Goal: Information Seeking & Learning: Learn about a topic

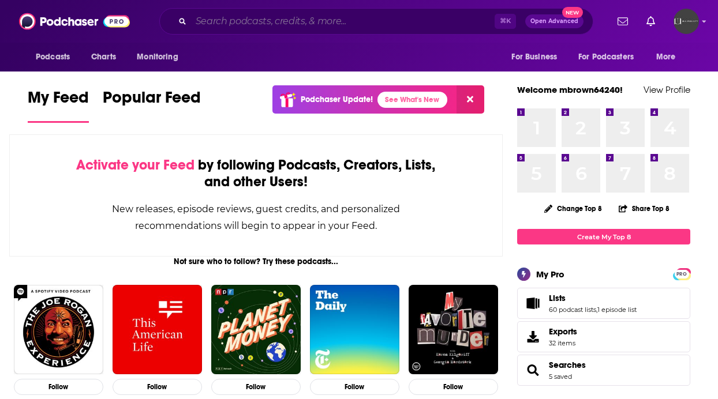
click at [270, 21] on input "Search podcasts, credits, & more..." at bounding box center [343, 21] width 304 height 18
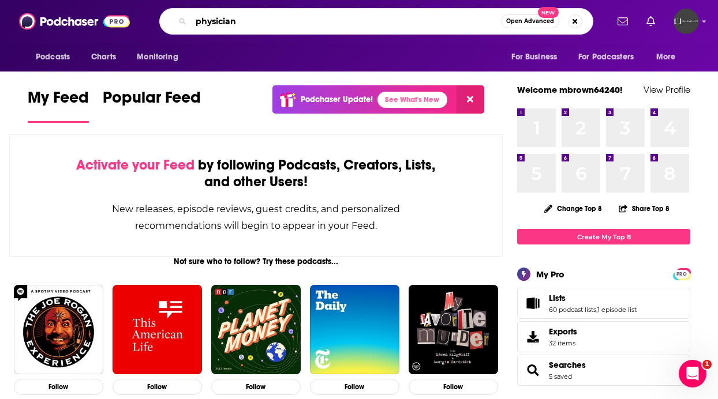
type input "physician"
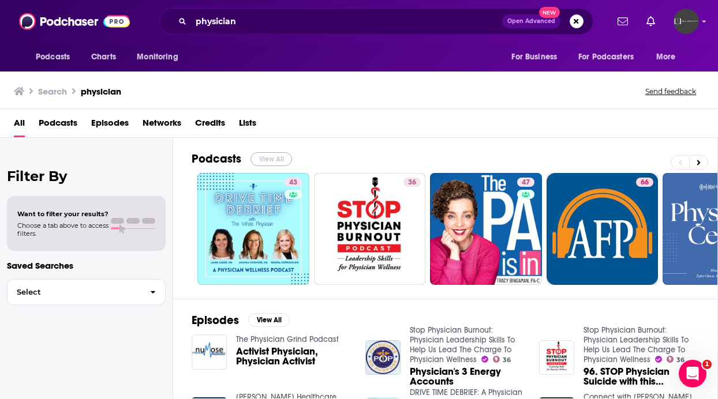
click at [274, 159] on button "View All" at bounding box center [272, 159] width 42 height 14
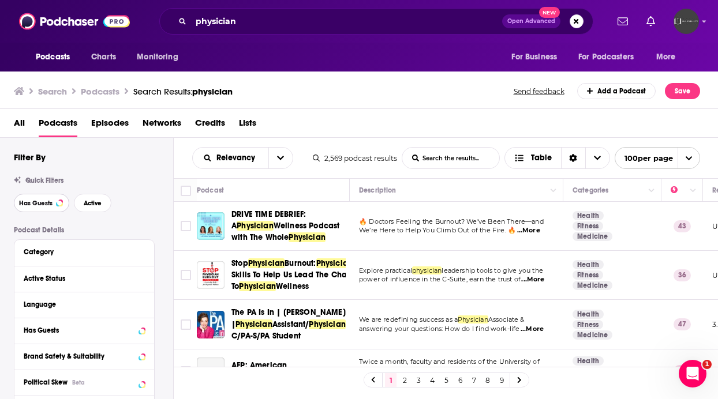
click at [27, 204] on span "Has Guests" at bounding box center [35, 203] width 33 height 6
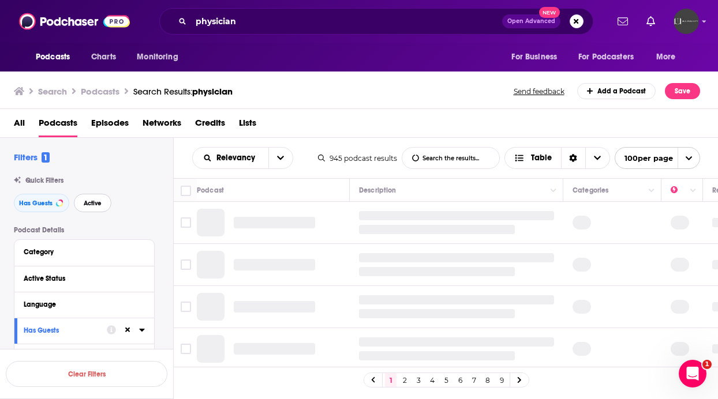
click at [94, 205] on span "Active" at bounding box center [93, 203] width 18 height 6
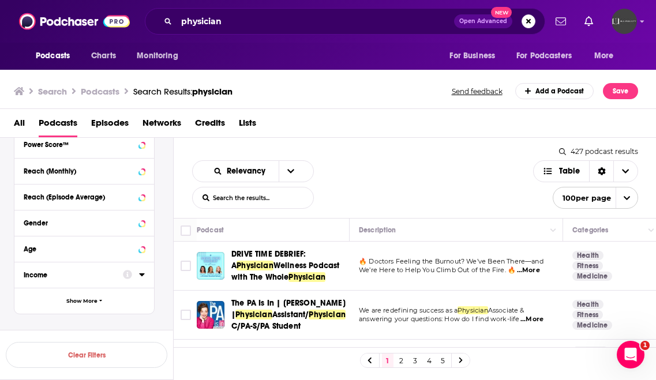
scroll to position [348, 0]
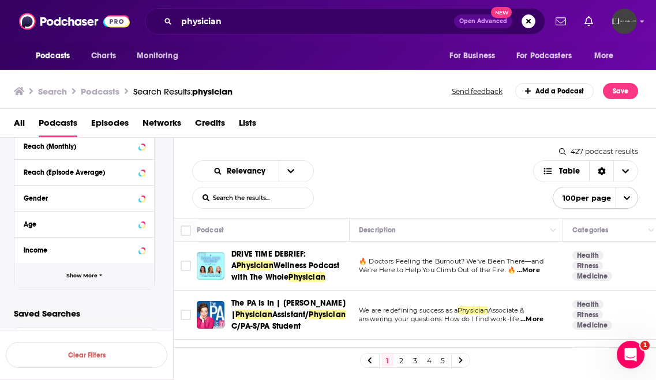
click at [69, 279] on span "Show More" at bounding box center [81, 276] width 31 height 6
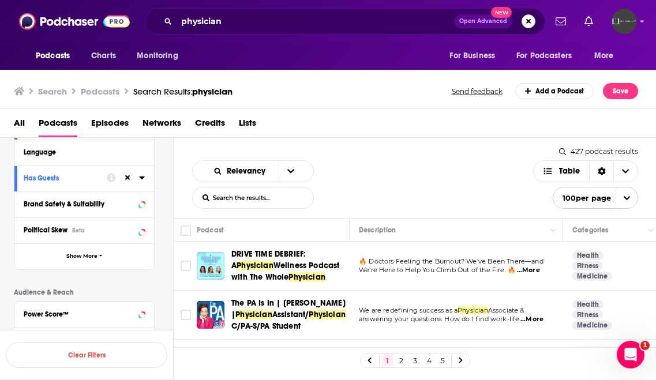
scroll to position [0, 0]
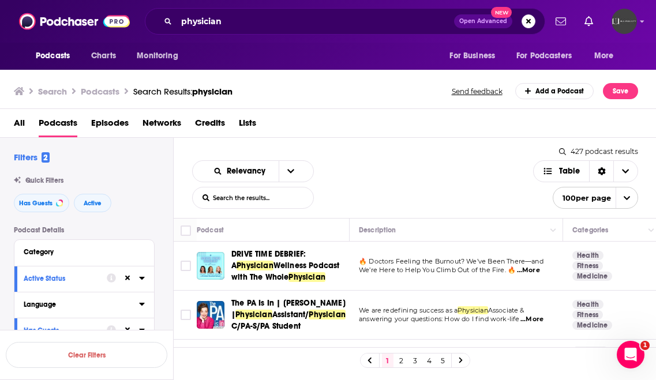
click at [61, 305] on div "Language" at bounding box center [78, 305] width 108 height 8
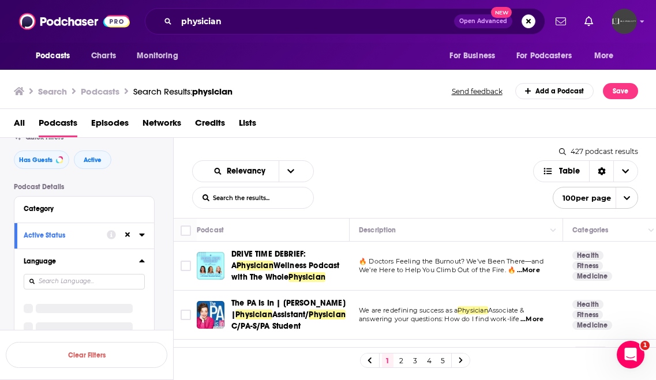
scroll to position [45, 0]
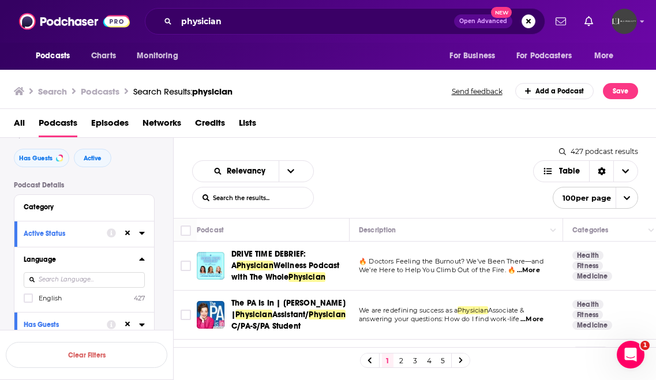
click at [94, 278] on input at bounding box center [84, 280] width 121 height 16
click at [58, 297] on span "English" at bounding box center [50, 298] width 23 height 8
click at [28, 302] on input "multiSelectOption-en-0" at bounding box center [28, 302] width 0 height 0
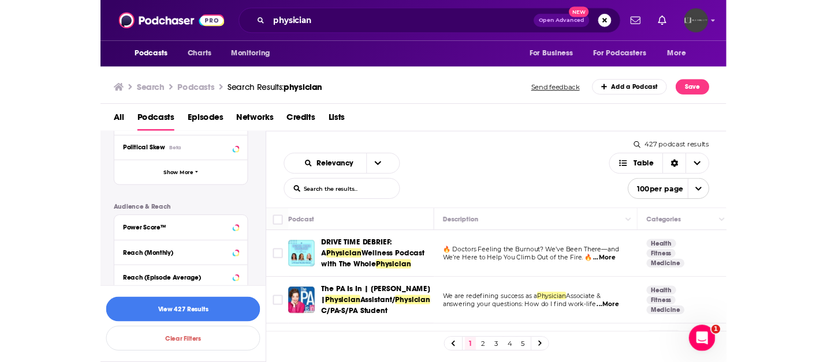
scroll to position [317, 0]
